Goal: Transaction & Acquisition: Purchase product/service

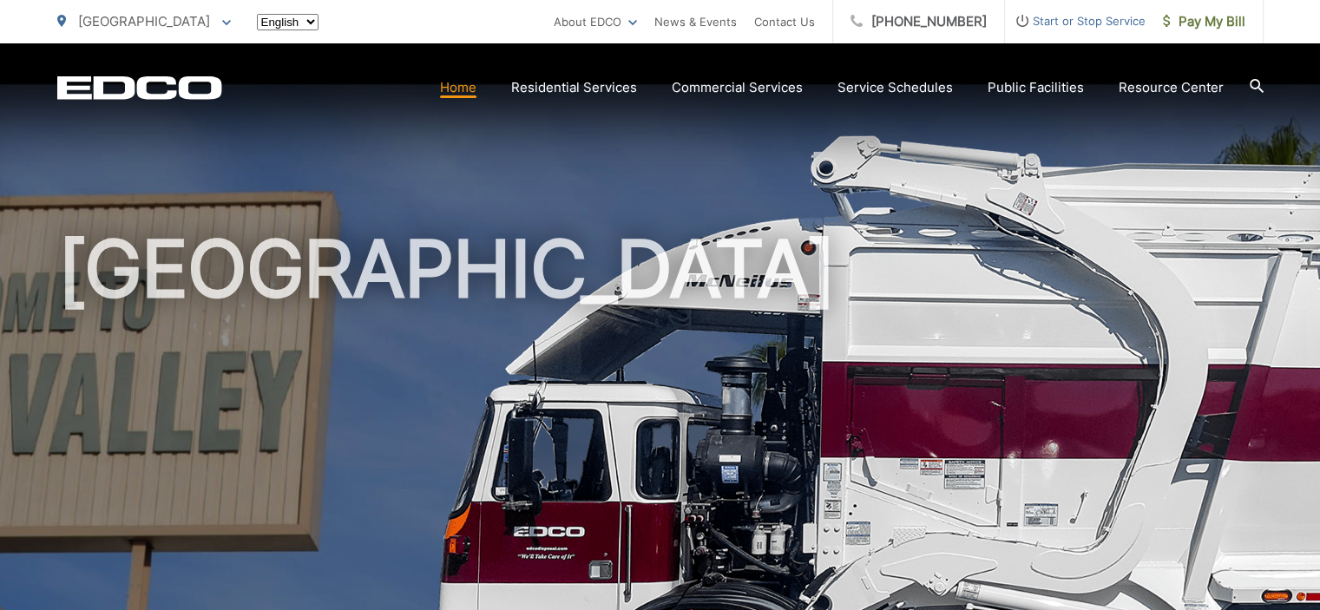
click at [1223, 20] on span "Pay My Bill" at bounding box center [1204, 21] width 82 height 21
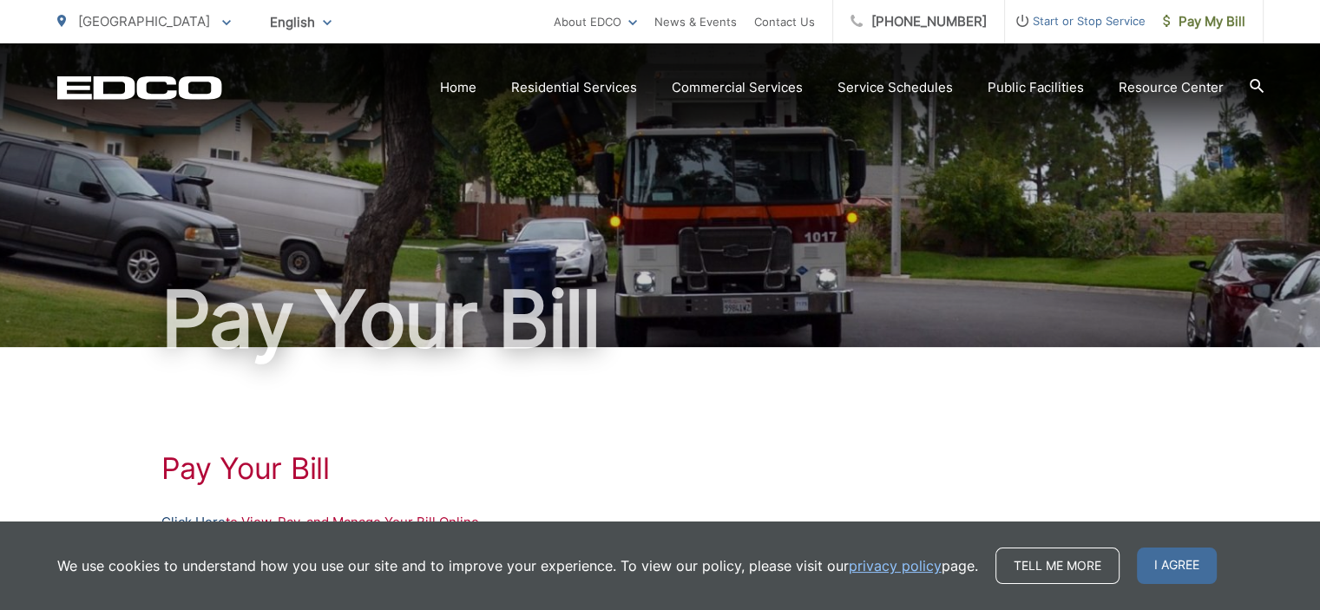
click at [198, 517] on link "Click Here" at bounding box center [193, 522] width 64 height 21
click at [1205, 23] on span "Pay My Bill" at bounding box center [1204, 21] width 82 height 21
click at [192, 516] on link "Click Here" at bounding box center [193, 522] width 64 height 21
